Goal: Download file/media

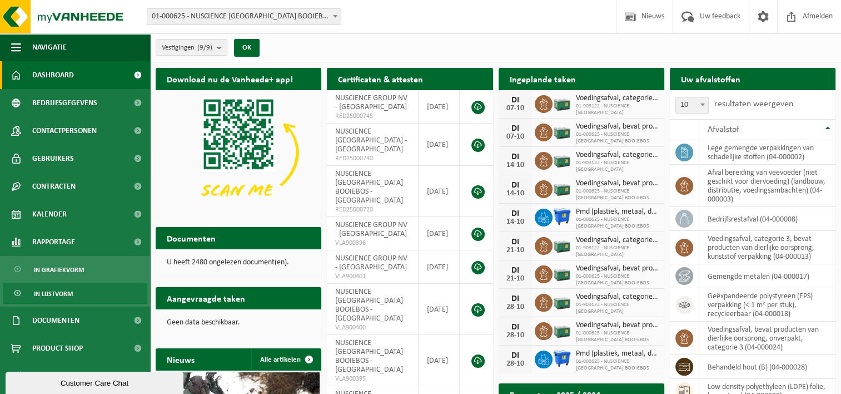
click at [74, 291] on link "In lijstvorm" at bounding box center [75, 292] width 145 height 21
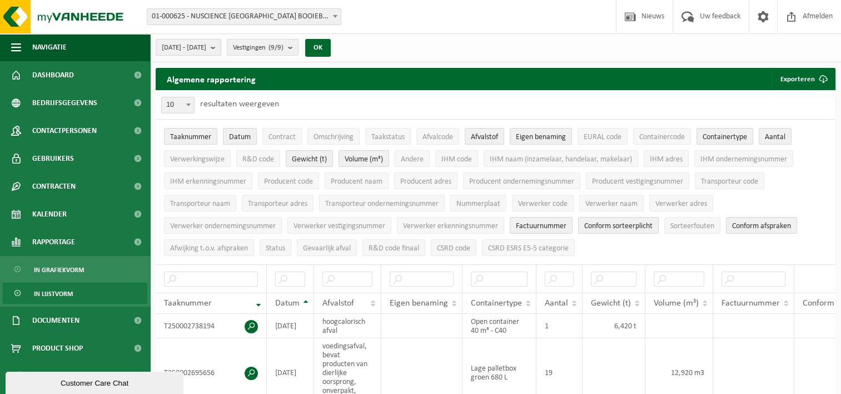
click at [221, 48] on b "submit" at bounding box center [216, 47] width 10 height 16
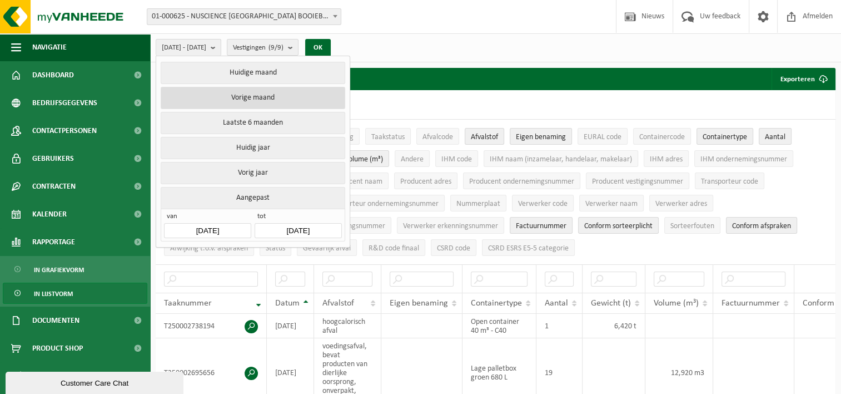
click at [266, 96] on button "Vorige maand" at bounding box center [253, 98] width 184 height 22
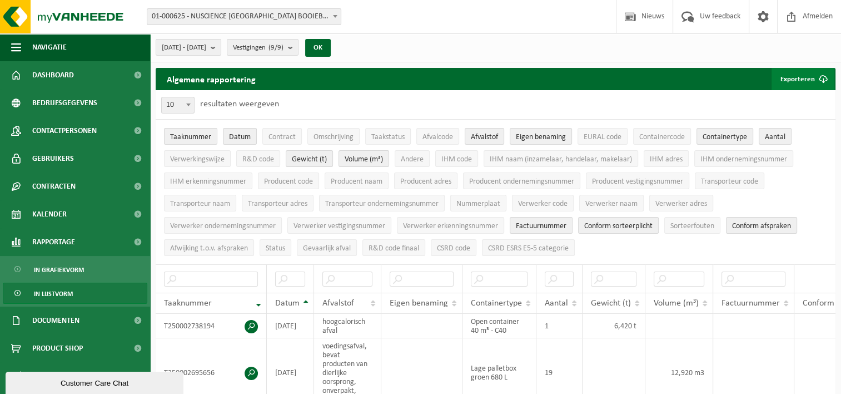
click at [810, 79] on button "Exporteren" at bounding box center [802, 79] width 63 height 22
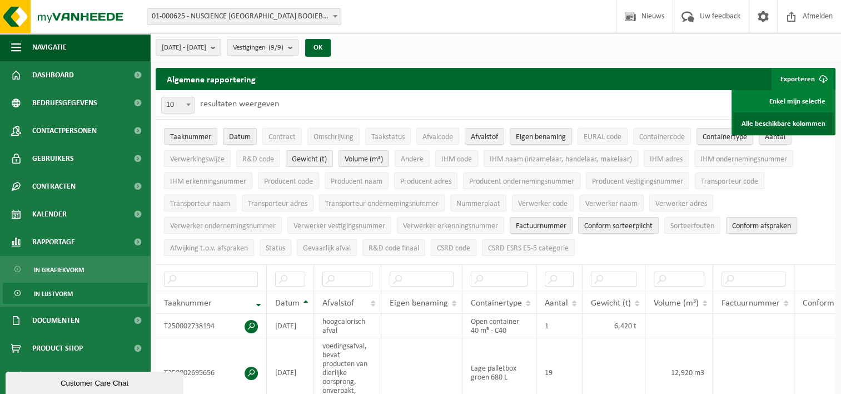
click at [803, 123] on link "Alle beschikbare kolommen" at bounding box center [783, 123] width 101 height 22
click at [221, 48] on button "[DATE] - [DATE]" at bounding box center [189, 47] width 66 height 17
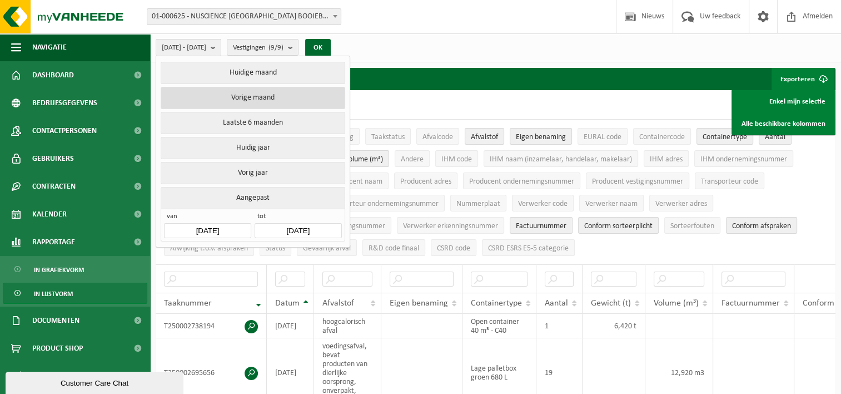
click at [252, 94] on button "Vorige maand" at bounding box center [253, 98] width 184 height 22
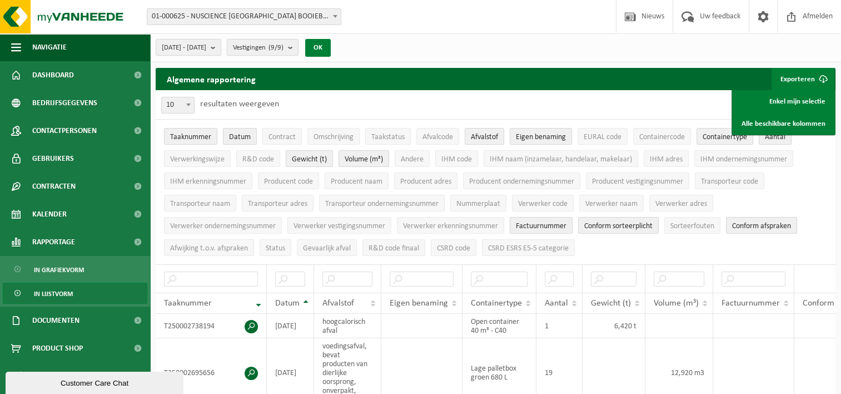
click at [331, 46] on button "OK" at bounding box center [318, 48] width 26 height 18
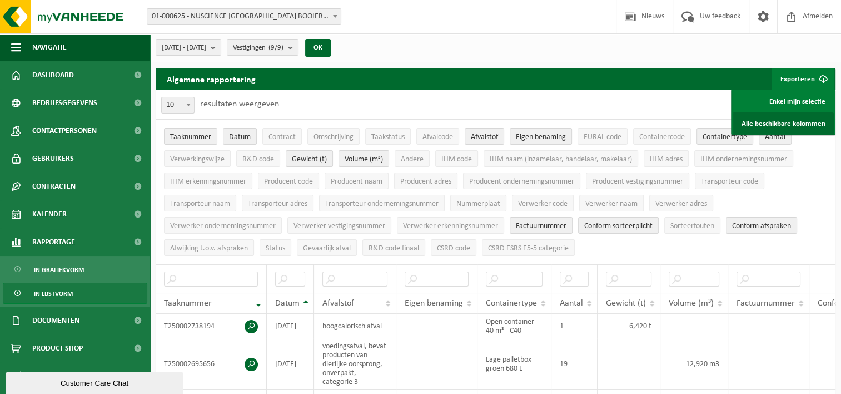
click at [778, 121] on link "Alle beschikbare kolommen" at bounding box center [783, 123] width 101 height 22
